Goal: Task Accomplishment & Management: Manage account settings

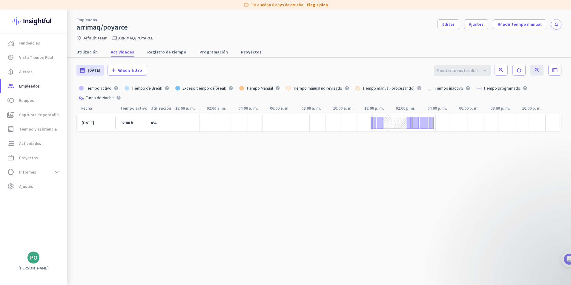
click at [242, 187] on cdk-virtual-scroll-viewport "[DATE] 02:08 h 0%" at bounding box center [318, 206] width 485 height 184
click at [23, 87] on span "Empleados" at bounding box center [29, 85] width 21 height 7
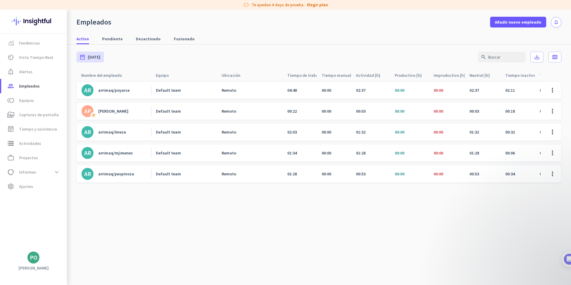
click at [175, 86] on div "Default team" at bounding box center [184, 89] width 66 height 17
click at [184, 91] on link "Default team" at bounding box center [186, 89] width 61 height 5
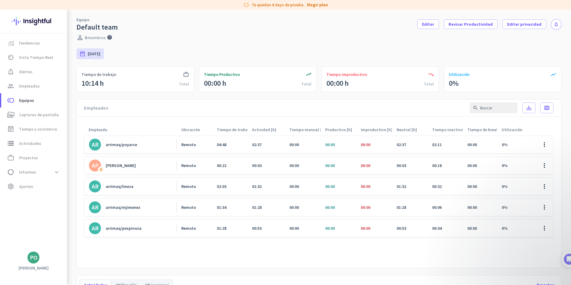
click at [282, 148] on div "02:37" at bounding box center [265, 144] width 37 height 17
click at [538, 145] on span at bounding box center [544, 144] width 14 height 14
click at [543, 157] on span "Editar" at bounding box center [542, 156] width 11 height 5
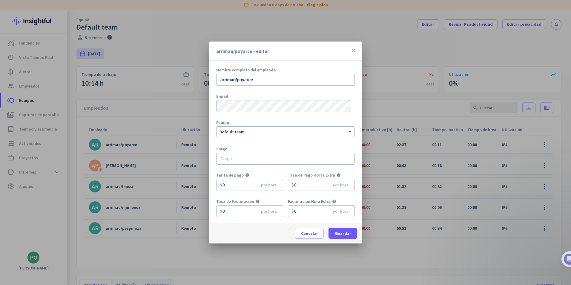
click at [353, 49] on icon "close" at bounding box center [353, 50] width 7 height 7
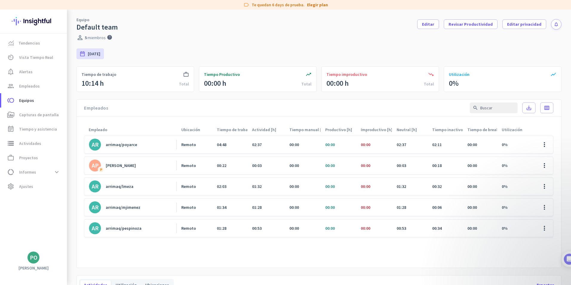
click at [294, 143] on span "00:00" at bounding box center [294, 144] width 10 height 5
click at [116, 146] on div "arrimaq/poyarce" at bounding box center [121, 144] width 31 height 5
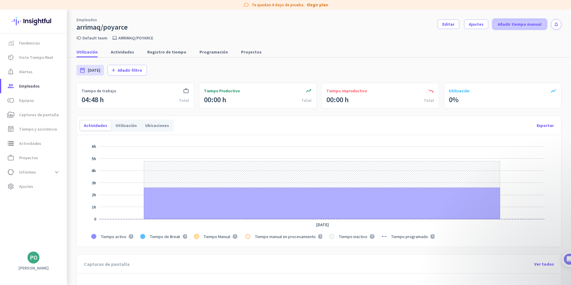
click at [518, 24] on span "Añadir tiempo manual" at bounding box center [520, 24] width 44 height 6
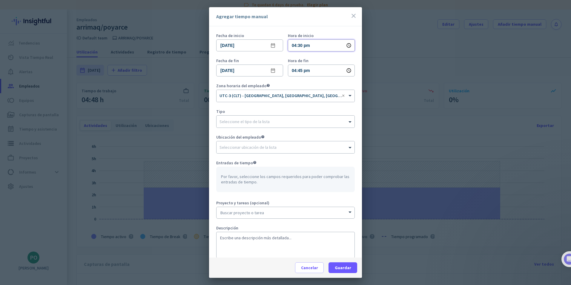
click at [299, 45] on input "04:30 pm" at bounding box center [321, 45] width 67 height 12
click at [293, 110] on li "12" at bounding box center [295, 113] width 18 height 10
type input "12:30 pm"
click at [312, 77] on li "30" at bounding box center [313, 79] width 18 height 10
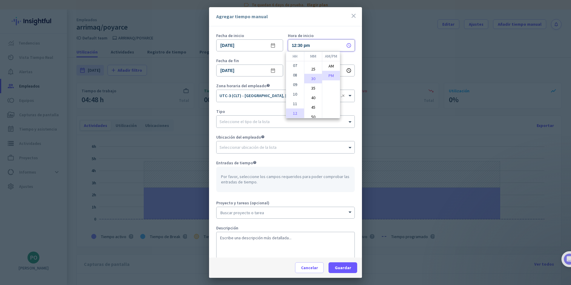
click at [278, 79] on div at bounding box center [285, 142] width 571 height 285
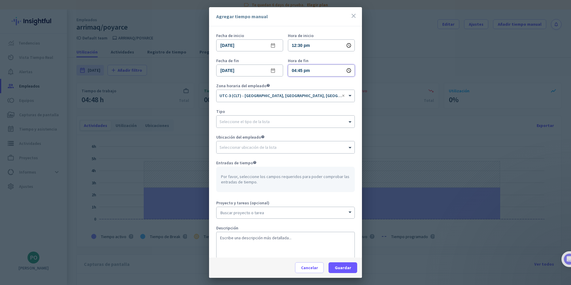
click at [293, 73] on input "04:45 pm" at bounding box center [321, 70] width 67 height 12
click at [293, 91] on li "01" at bounding box center [295, 91] width 18 height 10
click at [333, 100] on li "PM" at bounding box center [331, 101] width 18 height 10
click at [311, 110] on li "10" at bounding box center [313, 110] width 18 height 10
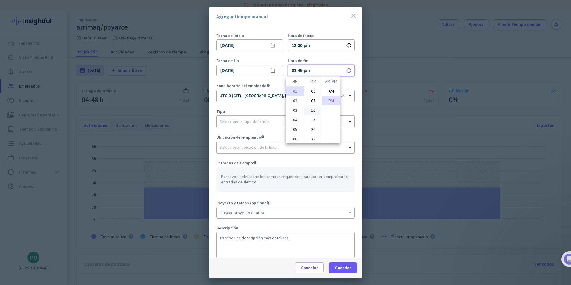
type input "01:10 pm"
click at [318, 27] on div at bounding box center [285, 142] width 571 height 285
click at [255, 122] on input "text" at bounding box center [279, 120] width 120 height 4
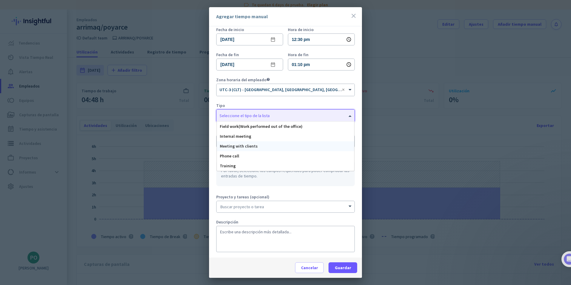
scroll to position [8, 0]
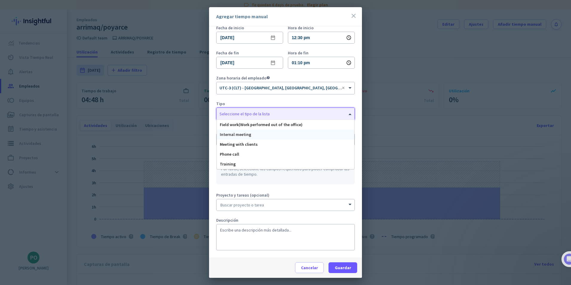
click at [235, 132] on span "Internal meeting" at bounding box center [235, 134] width 31 height 5
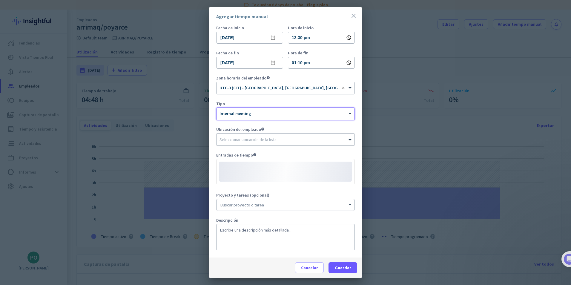
scroll to position [0, 123]
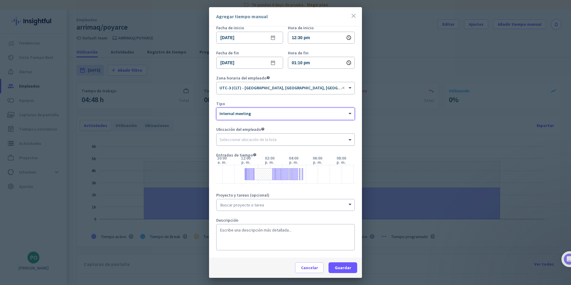
click at [235, 139] on input "text" at bounding box center [279, 138] width 120 height 4
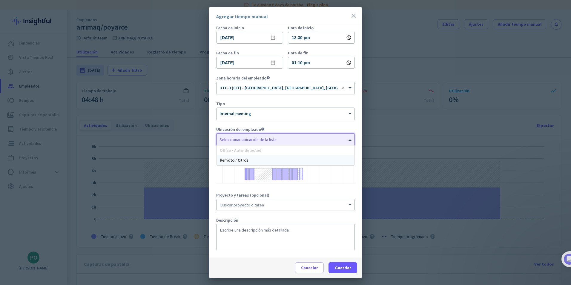
click at [236, 150] on span "Office • Auto-detected" at bounding box center [240, 149] width 41 height 5
click at [234, 159] on span "Remoto / Otros" at bounding box center [234, 159] width 29 height 5
click at [235, 141] on span "Remoto / Otros" at bounding box center [233, 138] width 29 height 5
click at [236, 148] on span "Office • Auto-detected" at bounding box center [240, 149] width 41 height 5
click at [235, 139] on input "text" at bounding box center [279, 137] width 120 height 4
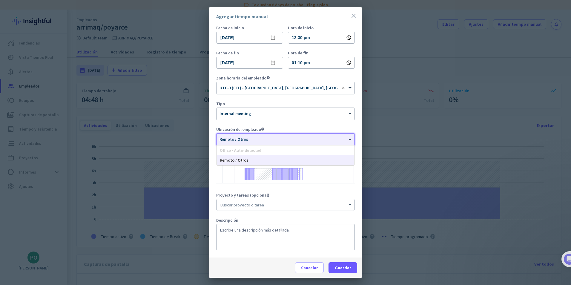
drag, startPoint x: 247, startPoint y: 137, endPoint x: 203, endPoint y: 139, distance: 43.6
click at [203, 139] on div "Agregar tiempo manual close Fecha de inicio [DATE] date_range Hora de inicio 12…" at bounding box center [285, 142] width 571 height 285
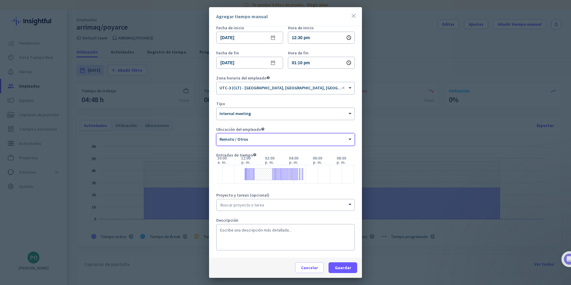
scroll to position [10, 0]
click at [250, 206] on input at bounding box center [285, 204] width 138 height 11
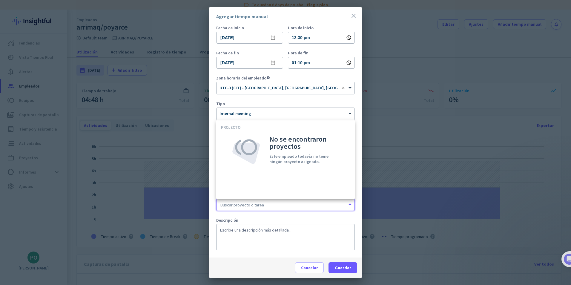
click at [250, 206] on input at bounding box center [285, 204] width 138 height 11
click at [252, 239] on textarea at bounding box center [285, 237] width 139 height 26
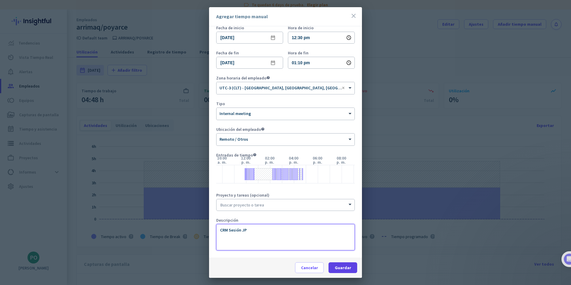
type textarea "CRM Sesión JP"
click at [351, 267] on span at bounding box center [342, 267] width 29 height 14
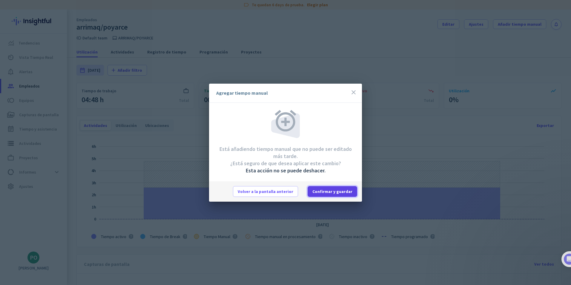
click at [329, 191] on span "Confirmar y guardar" at bounding box center [332, 191] width 40 height 6
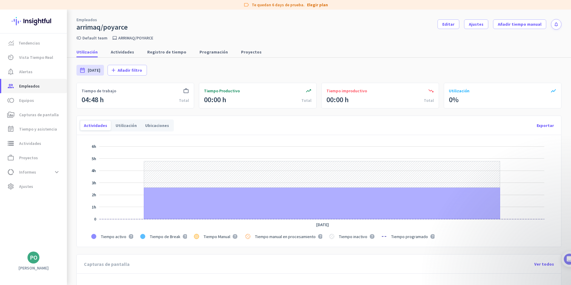
click at [25, 86] on span "Empleados" at bounding box center [29, 85] width 21 height 7
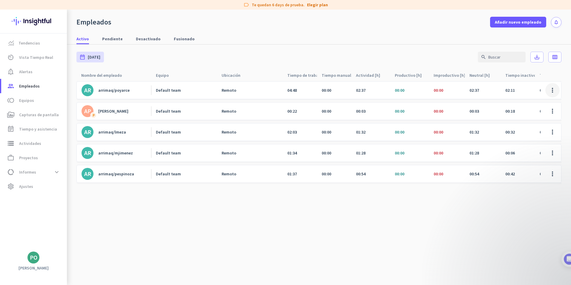
click at [554, 89] on span at bounding box center [552, 90] width 14 height 14
click at [404, 95] on div at bounding box center [285, 142] width 571 height 285
click at [359, 31] on nav "Activo Pendiente Desactivado Fusionado" at bounding box center [319, 35] width 504 height 17
